Goal: Task Accomplishment & Management: Complete application form

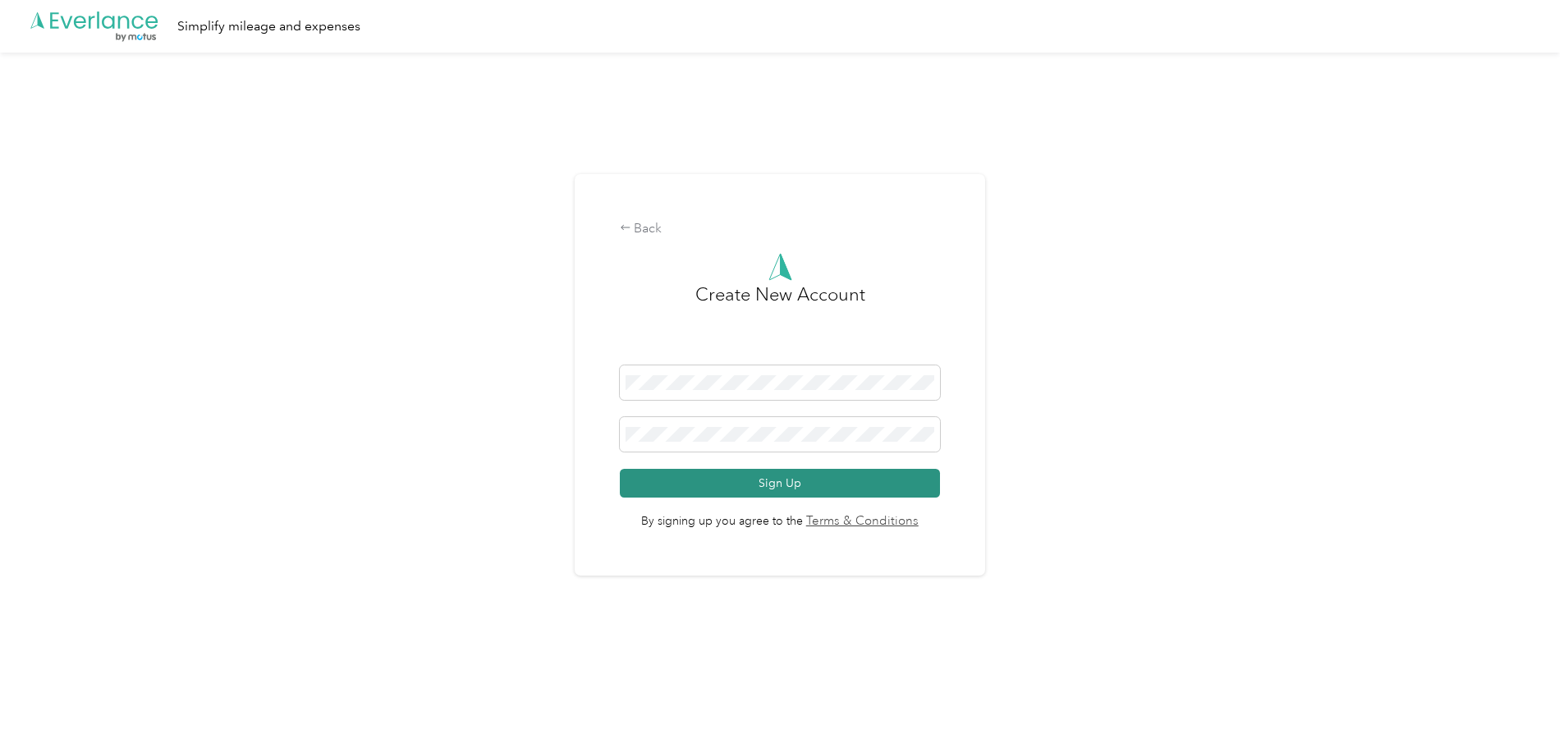
click at [807, 475] on button "Sign Up" at bounding box center [780, 483] width 321 height 29
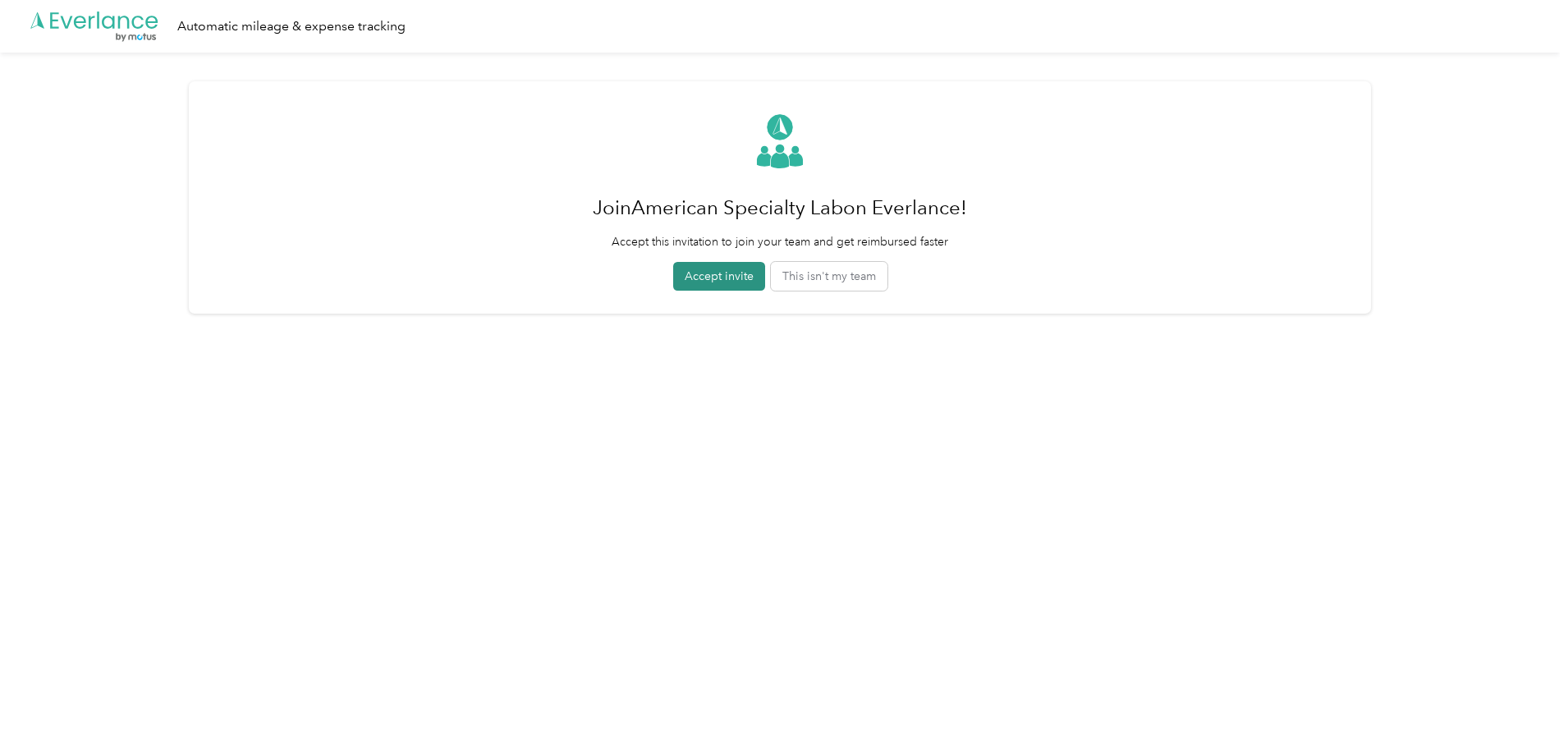
click at [721, 276] on button "Accept invite" at bounding box center [719, 276] width 92 height 29
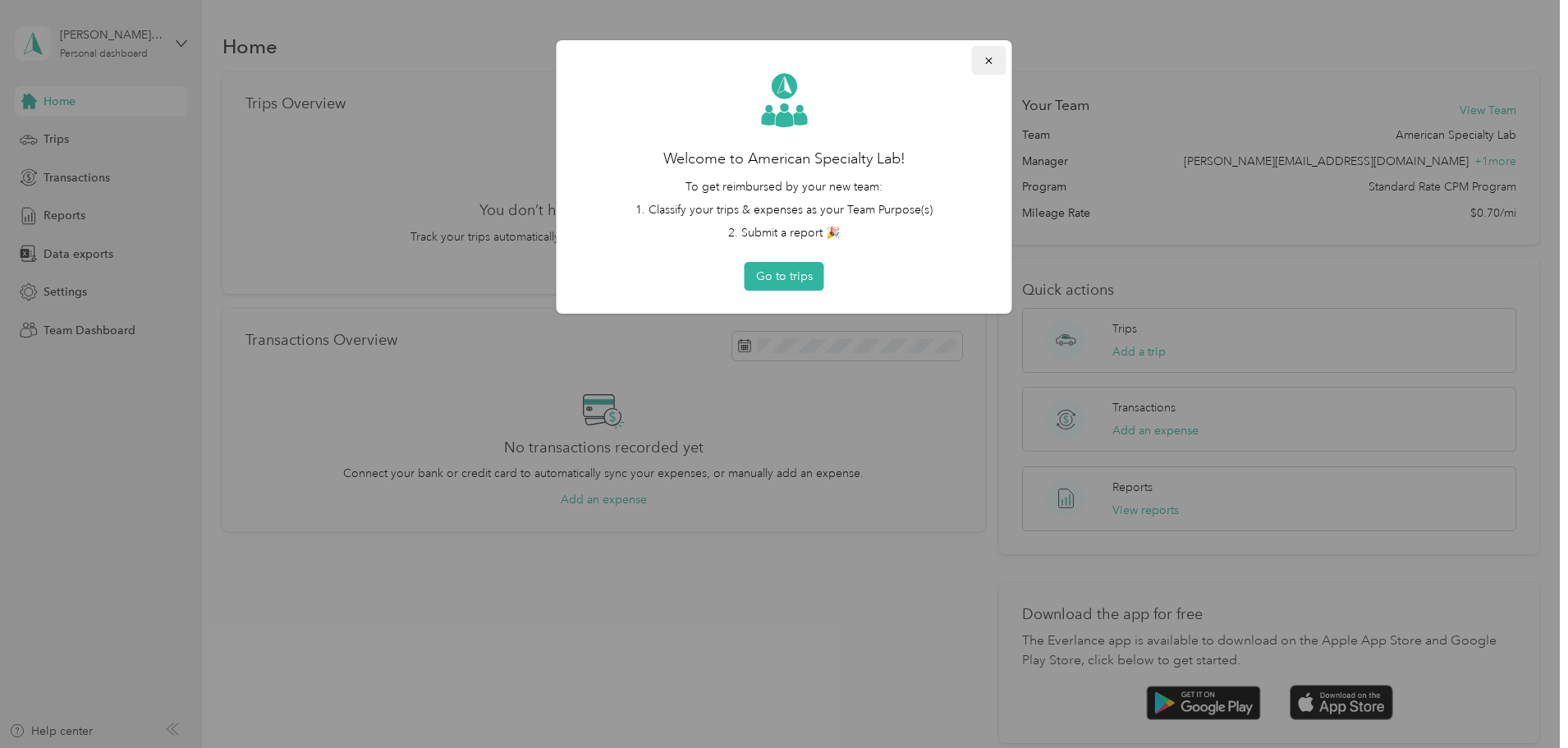
click at [990, 62] on icon "button" at bounding box center [988, 60] width 7 height 7
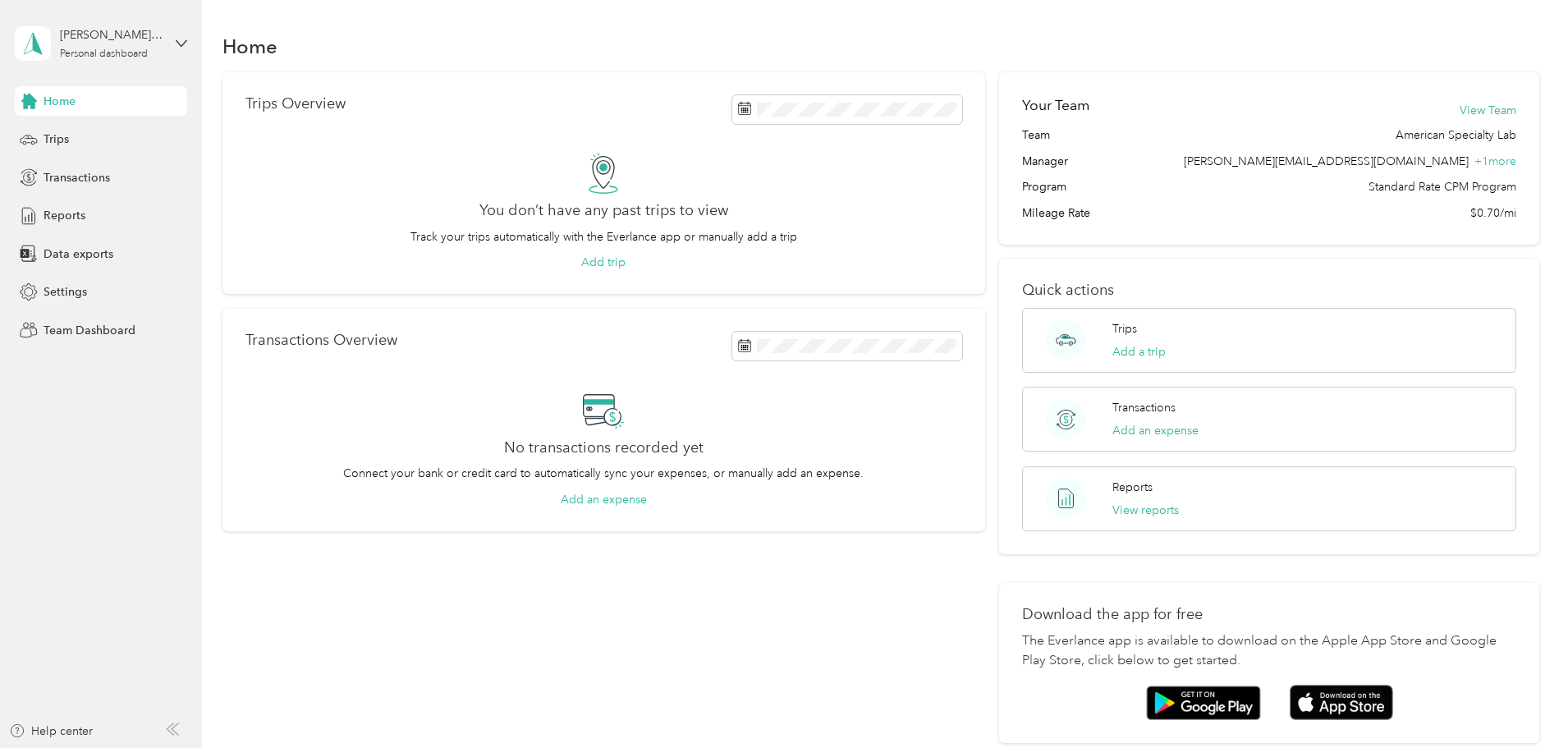
drag, startPoint x: 1130, startPoint y: 9, endPoint x: 454, endPoint y: 632, distance: 919.3
click at [356, 659] on div "Trips Overview You don’t have any past trips to view Track your trips automatic…" at bounding box center [604, 408] width 763 height 670
